Goal: Transaction & Acquisition: Book appointment/travel/reservation

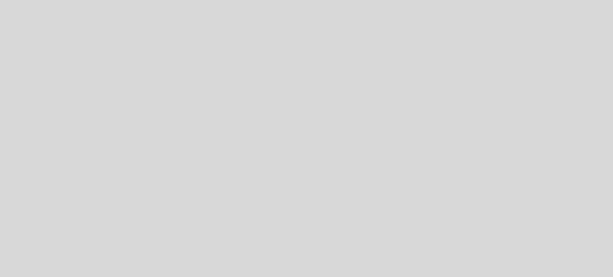
select select "pt"
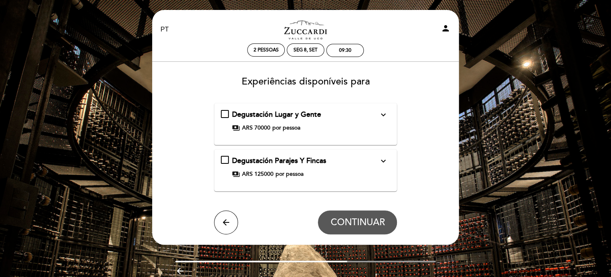
click at [383, 121] on div "Degustación Lugar y Gente expand_more Para nós o vinho é lugar e são pessoas. Q…" at bounding box center [306, 121] width 170 height 22
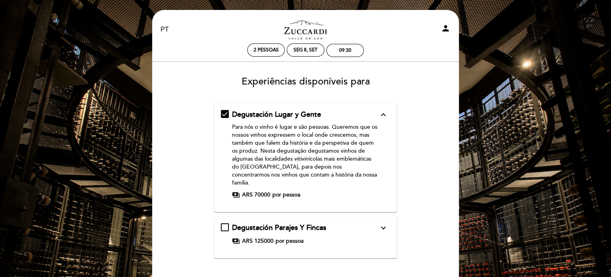
click at [378, 224] on icon "expand_more" at bounding box center [383, 229] width 10 height 10
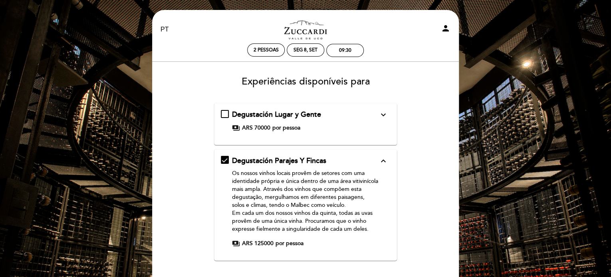
click at [374, 119] on div "Degustación Lugar y Gente expand_more" at bounding box center [305, 115] width 147 height 10
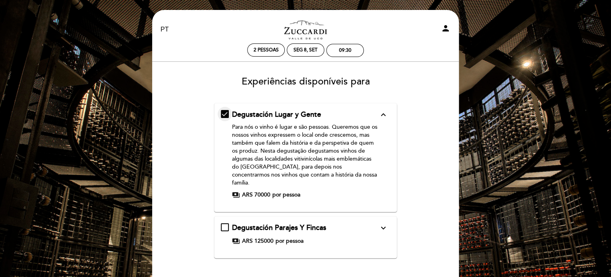
click at [242, 191] on span "ARS 70000" at bounding box center [256, 195] width 28 height 8
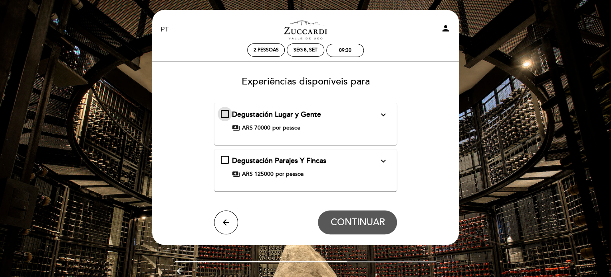
click at [243, 126] on span "ARS 70000" at bounding box center [256, 128] width 28 height 8
